Goal: Task Accomplishment & Management: Manage account settings

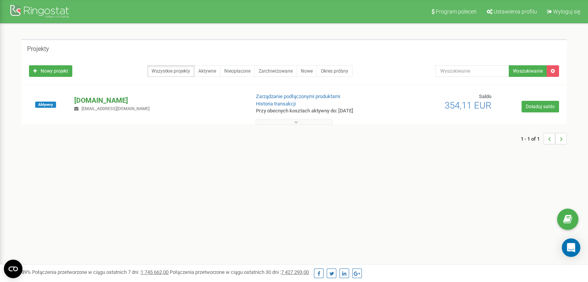
click at [110, 96] on p "[DOMAIN_NAME]" at bounding box center [158, 101] width 169 height 10
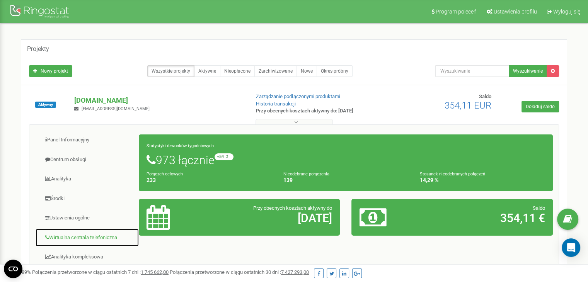
click at [90, 239] on link "Wirtualna centrala telefoniczna" at bounding box center [87, 238] width 104 height 19
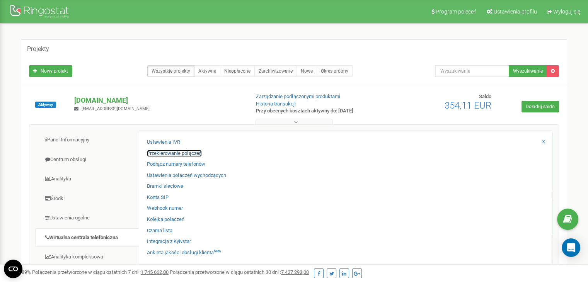
click at [178, 152] on link "Przekierowanie połączeń" at bounding box center [174, 153] width 55 height 7
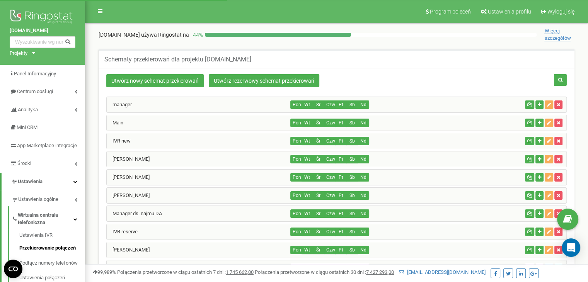
click at [135, 138] on div "IVR new" at bounding box center [199, 140] width 184 height 15
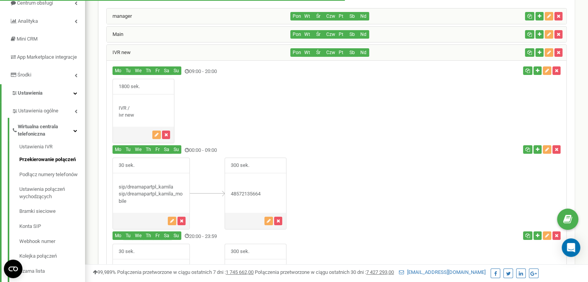
scroll to position [155, 0]
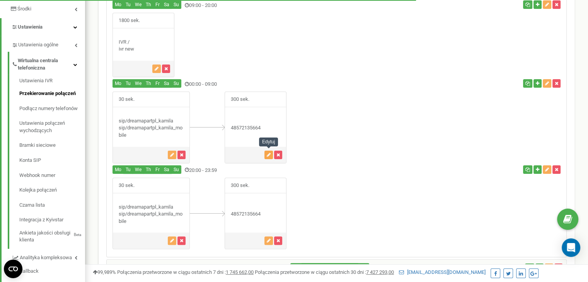
click at [267, 155] on icon "button" at bounding box center [269, 155] width 4 height 5
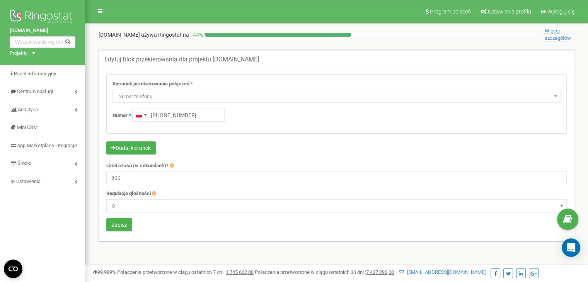
click at [161, 115] on input "+48572135664" at bounding box center [178, 115] width 92 height 13
drag, startPoint x: 198, startPoint y: 111, endPoint x: 161, endPoint y: 111, distance: 37.5
click at [161, 111] on input "+48 797 578 873" at bounding box center [178, 115] width 92 height 13
type input "+48 797 578 873"
click at [118, 228] on button "Zapisz" at bounding box center [119, 225] width 26 height 13
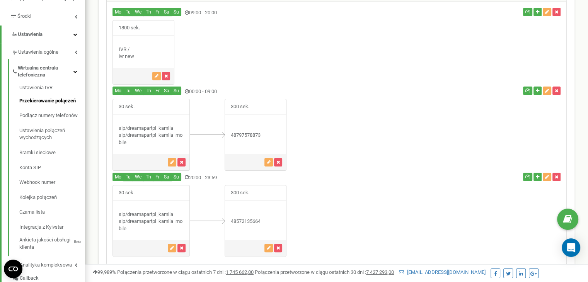
scroll to position [148, 0]
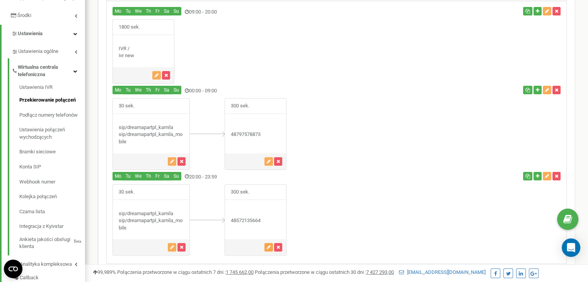
click at [267, 248] on button "button" at bounding box center [269, 247] width 9 height 9
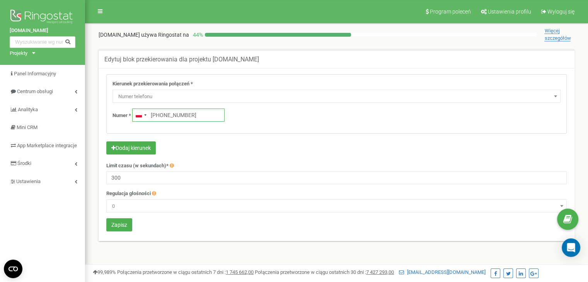
drag, startPoint x: 199, startPoint y: 116, endPoint x: 159, endPoint y: 110, distance: 40.3
click at [159, 110] on input "+48572135664" at bounding box center [178, 115] width 92 height 13
paste input "797 578 873"
type input "+48797 578 873"
click at [115, 220] on button "Zapisz" at bounding box center [119, 225] width 26 height 13
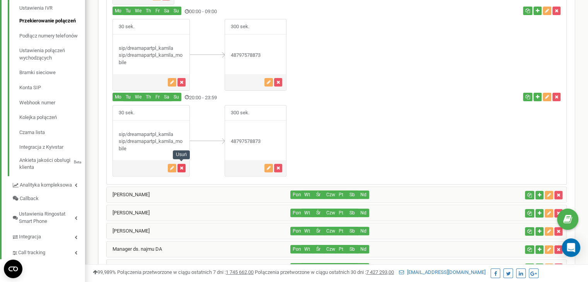
scroll to position [148, 0]
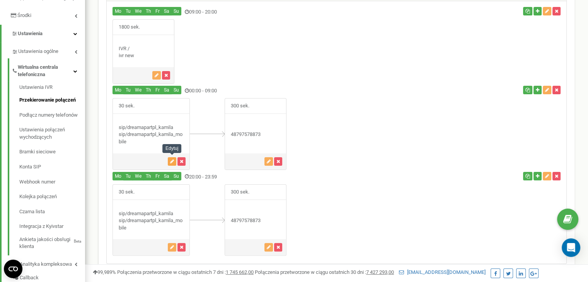
click at [173, 161] on icon "button" at bounding box center [172, 161] width 4 height 5
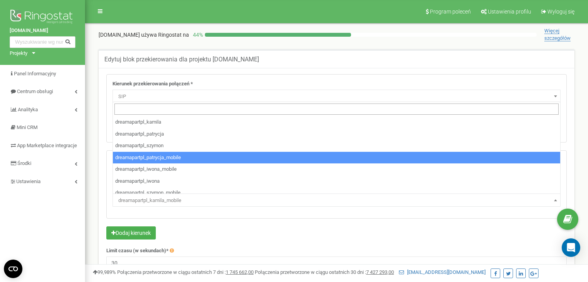
select select "SIP"
select select "dreamapartpl_patrycja"
select select "SIP"
select select "dreamapartpl_patrycja_mobile"
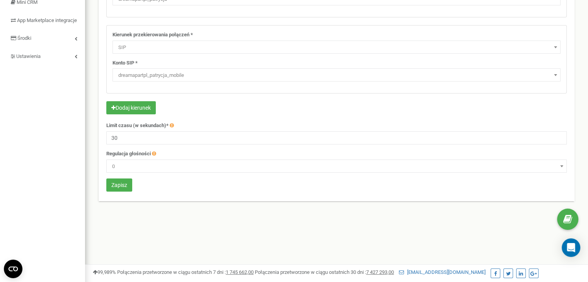
scroll to position [182, 0]
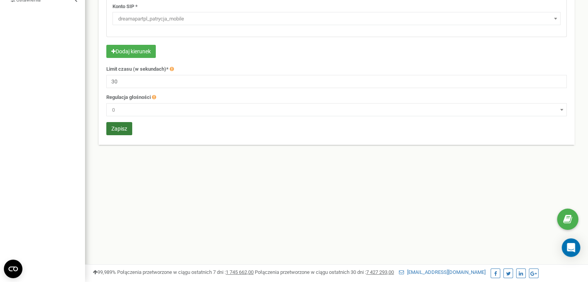
click at [121, 127] on button "Zapisz" at bounding box center [119, 128] width 26 height 13
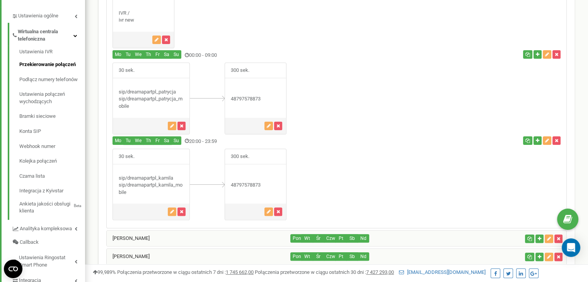
scroll to position [226, 0]
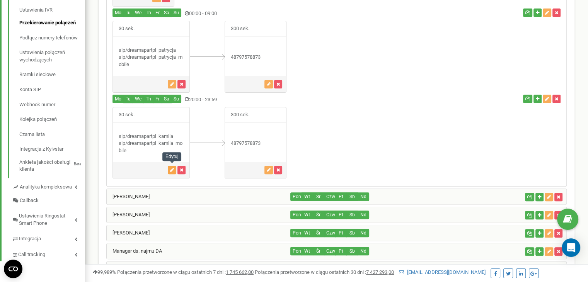
click at [173, 168] on icon "button" at bounding box center [172, 170] width 4 height 5
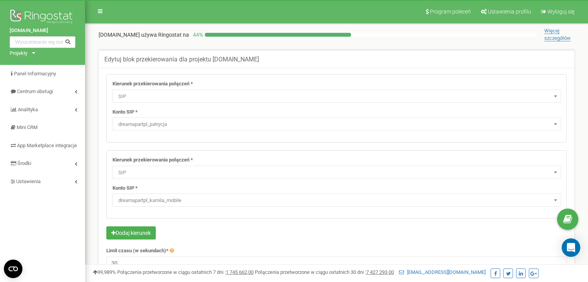
select select "SIP"
select select "dreamapartpl_patrycja"
select select "SIP"
click at [164, 197] on span "dreamapartpl_kamila_mobile" at bounding box center [336, 200] width 443 height 11
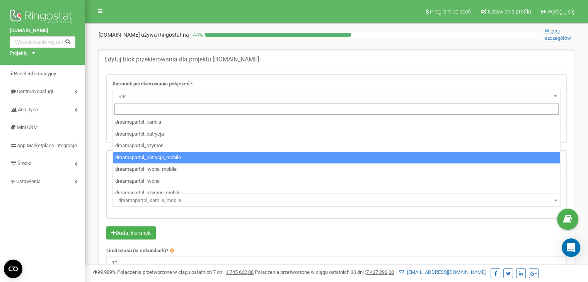
select select "dreamapartpl_patrycja_mobile"
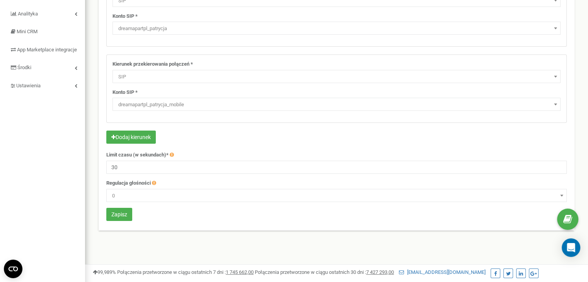
scroll to position [182, 0]
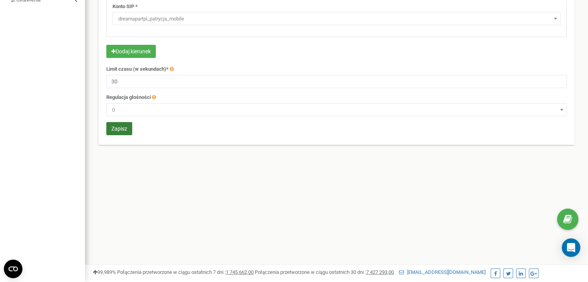
click at [111, 133] on button "Zapisz" at bounding box center [119, 128] width 26 height 13
